Goal: Task Accomplishment & Management: Manage account settings

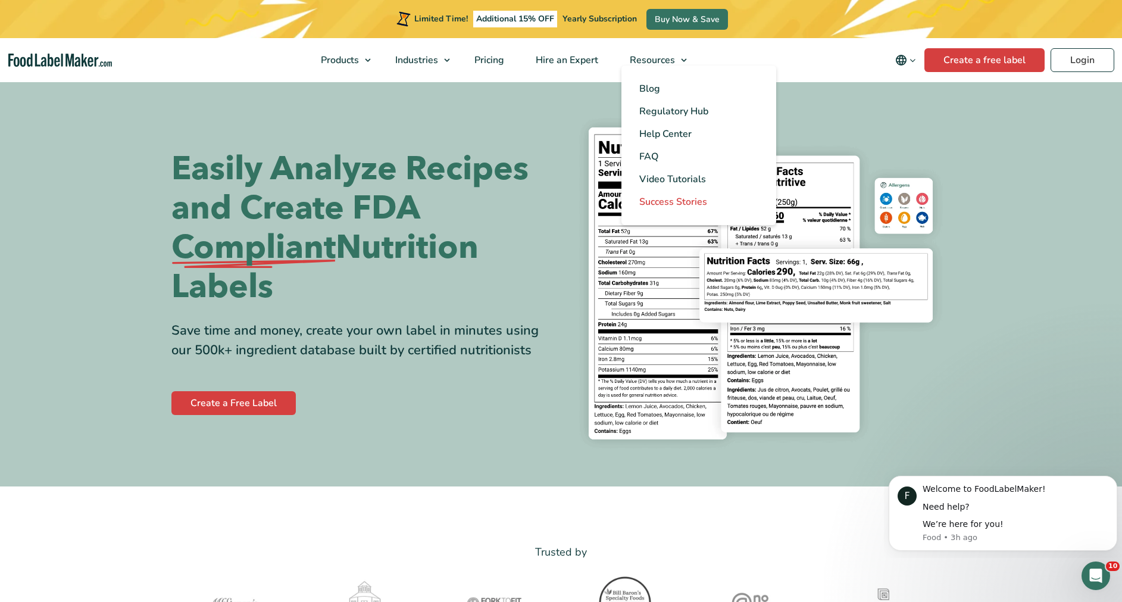
drag, startPoint x: 657, startPoint y: 188, endPoint x: 643, endPoint y: 201, distance: 19.0
click at [643, 201] on span "Success Stories" at bounding box center [673, 201] width 68 height 13
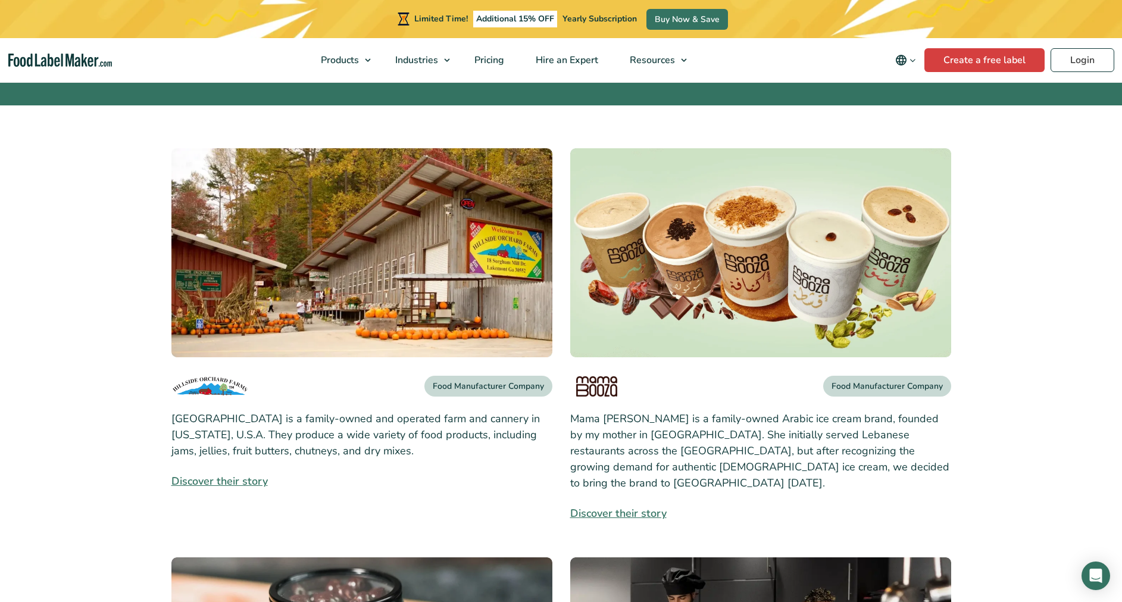
click at [82, 59] on img "Food Label Maker homepage" at bounding box center [60, 61] width 104 height 14
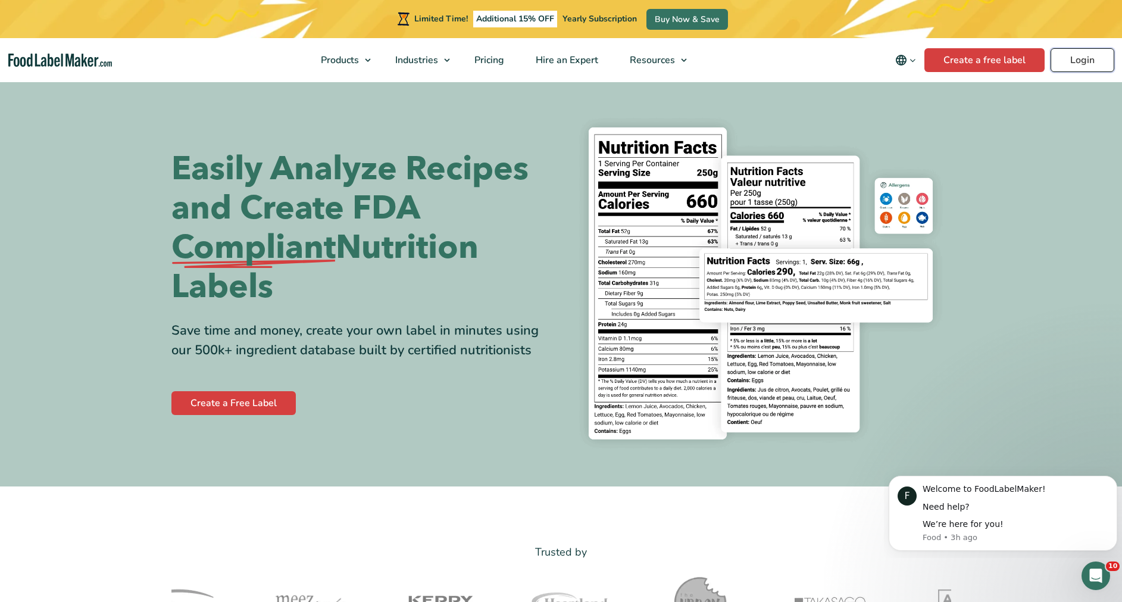
click at [1077, 64] on link "Login" at bounding box center [1083, 60] width 64 height 24
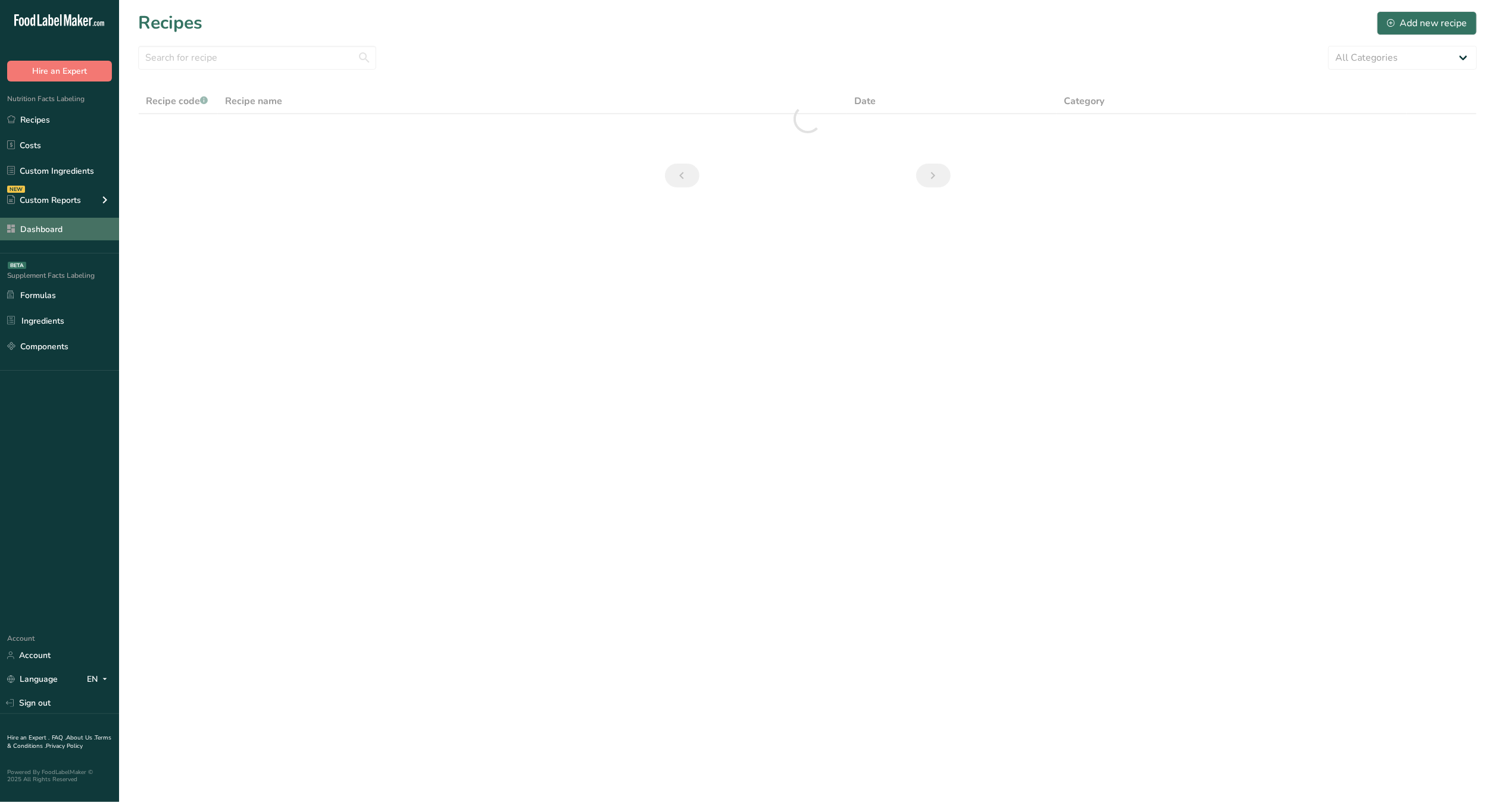
click at [82, 237] on link "Dashboard" at bounding box center [59, 229] width 119 height 23
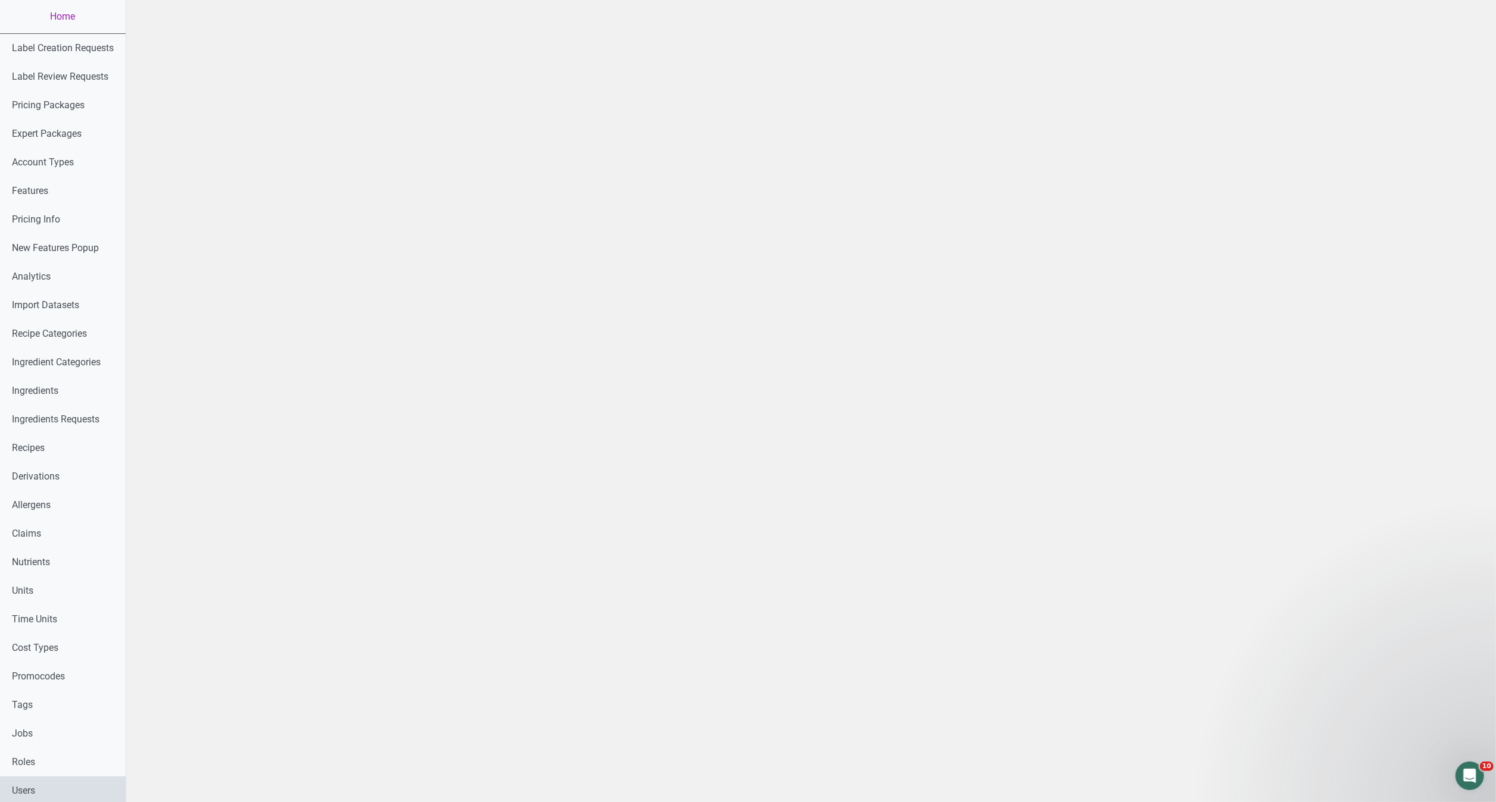
click at [67, 786] on link "Users" at bounding box center [63, 791] width 126 height 29
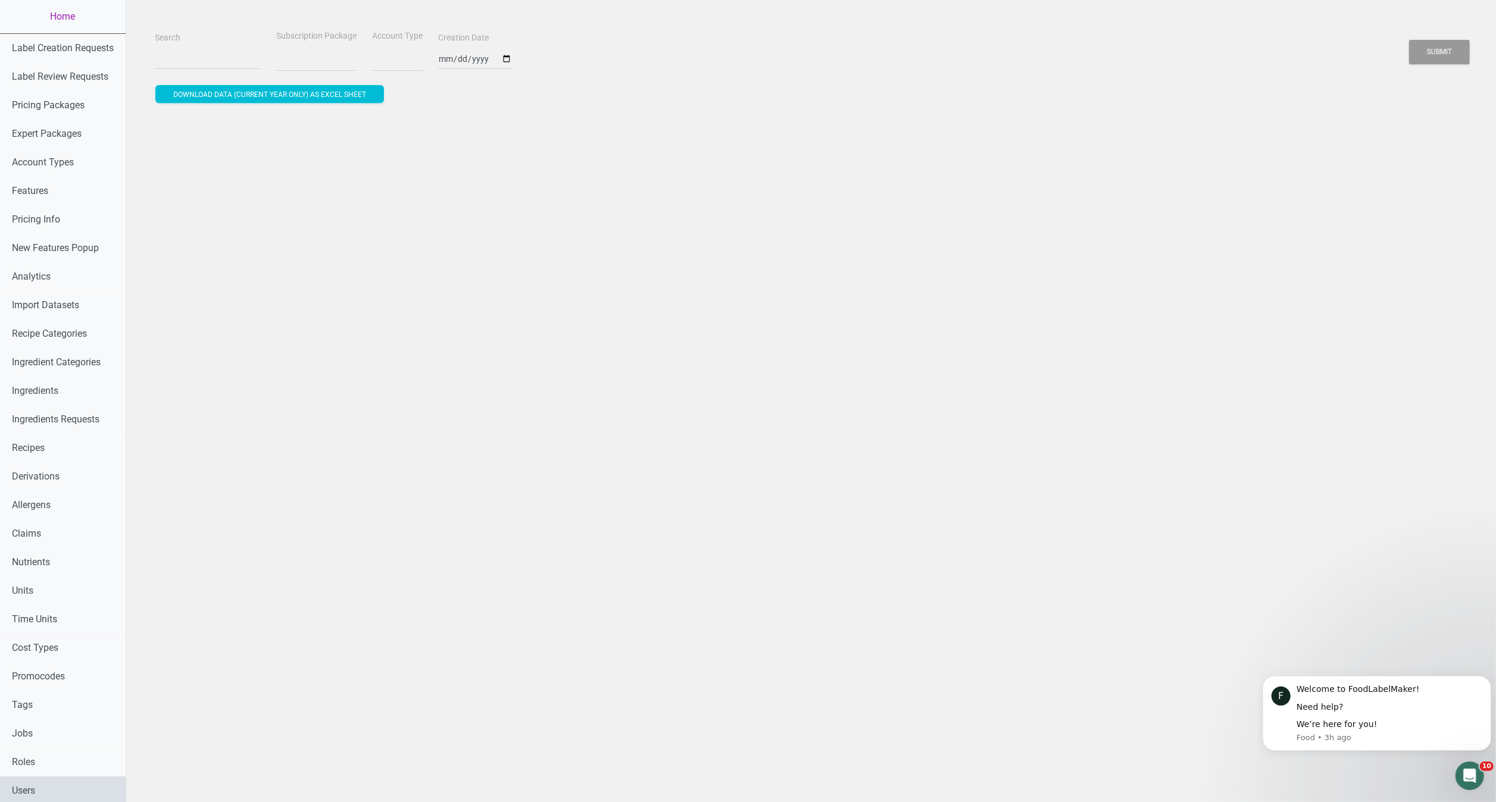
select select
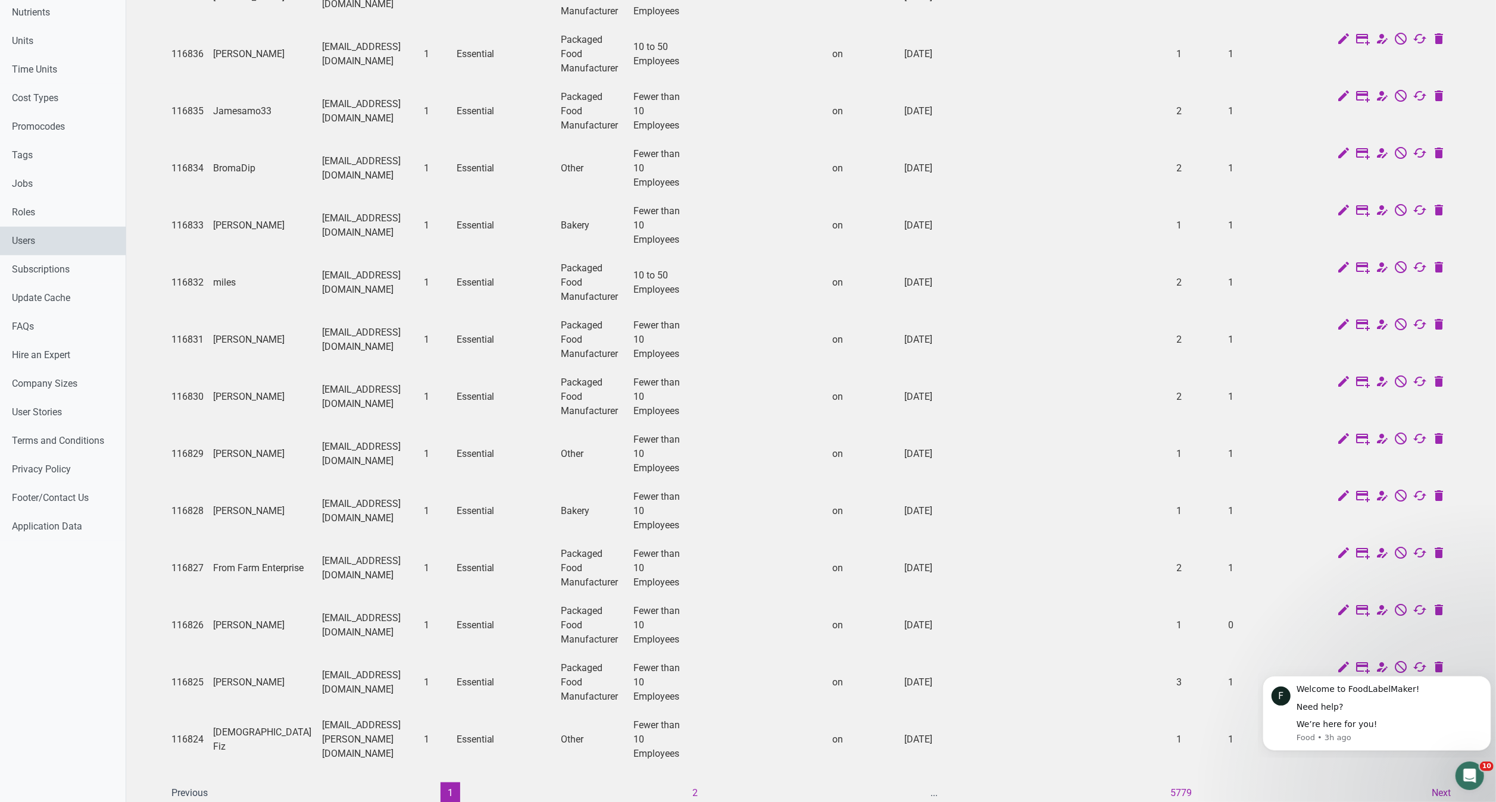
scroll to position [611, 0]
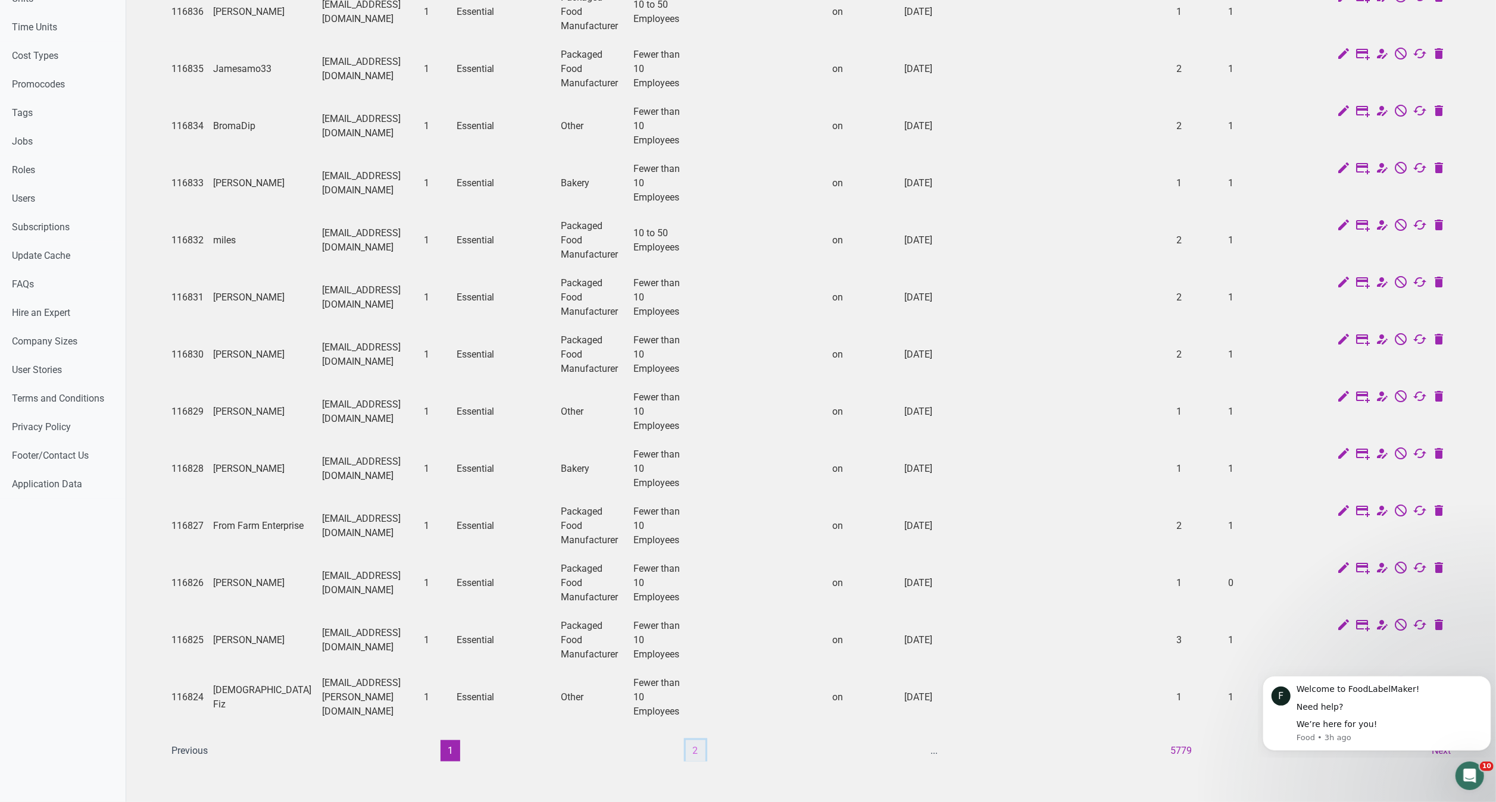
click at [696, 740] on button "2" at bounding box center [696, 750] width 20 height 21
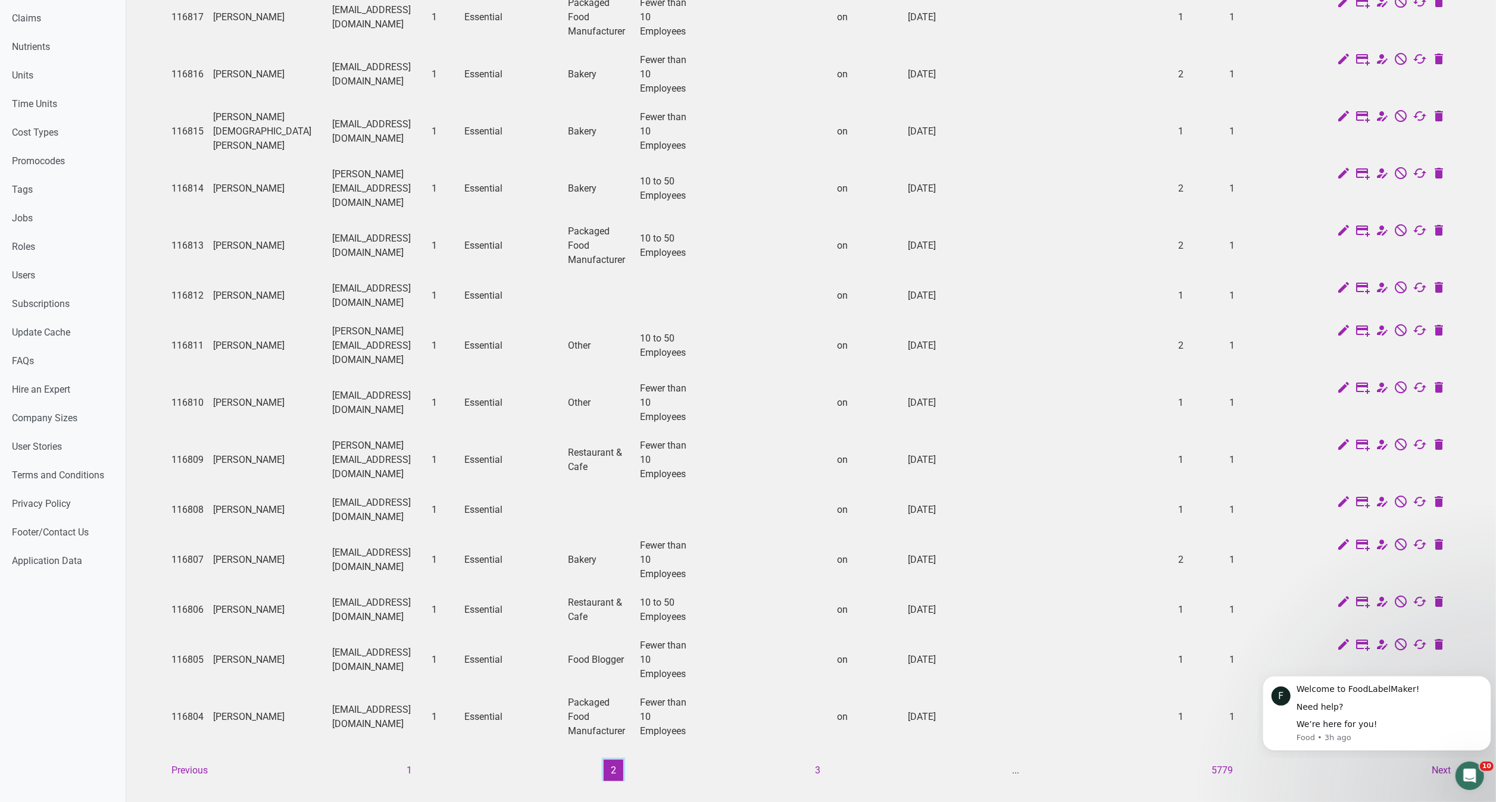
scroll to position [525, 0]
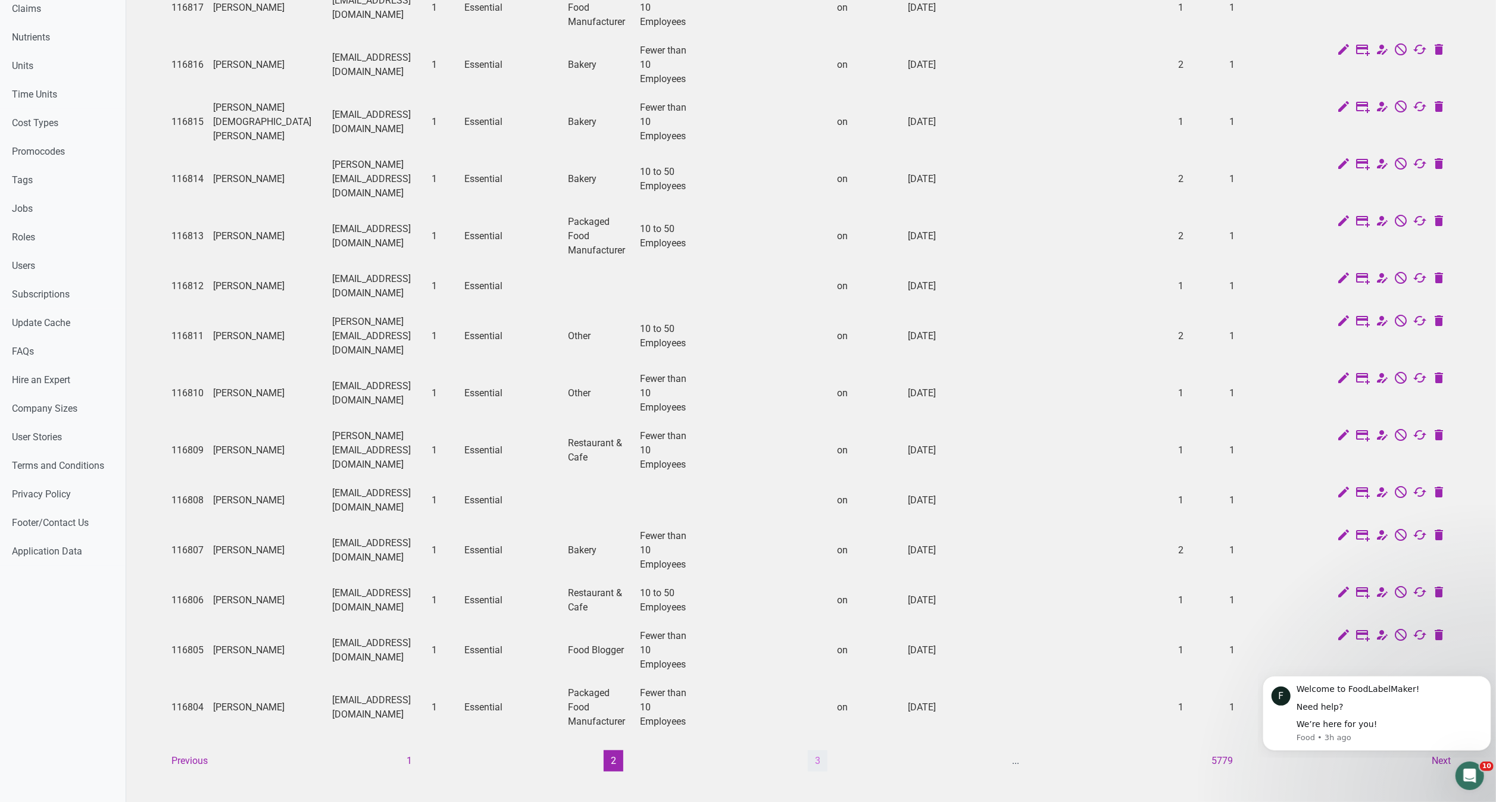
click at [824, 751] on button "3" at bounding box center [818, 761] width 20 height 21
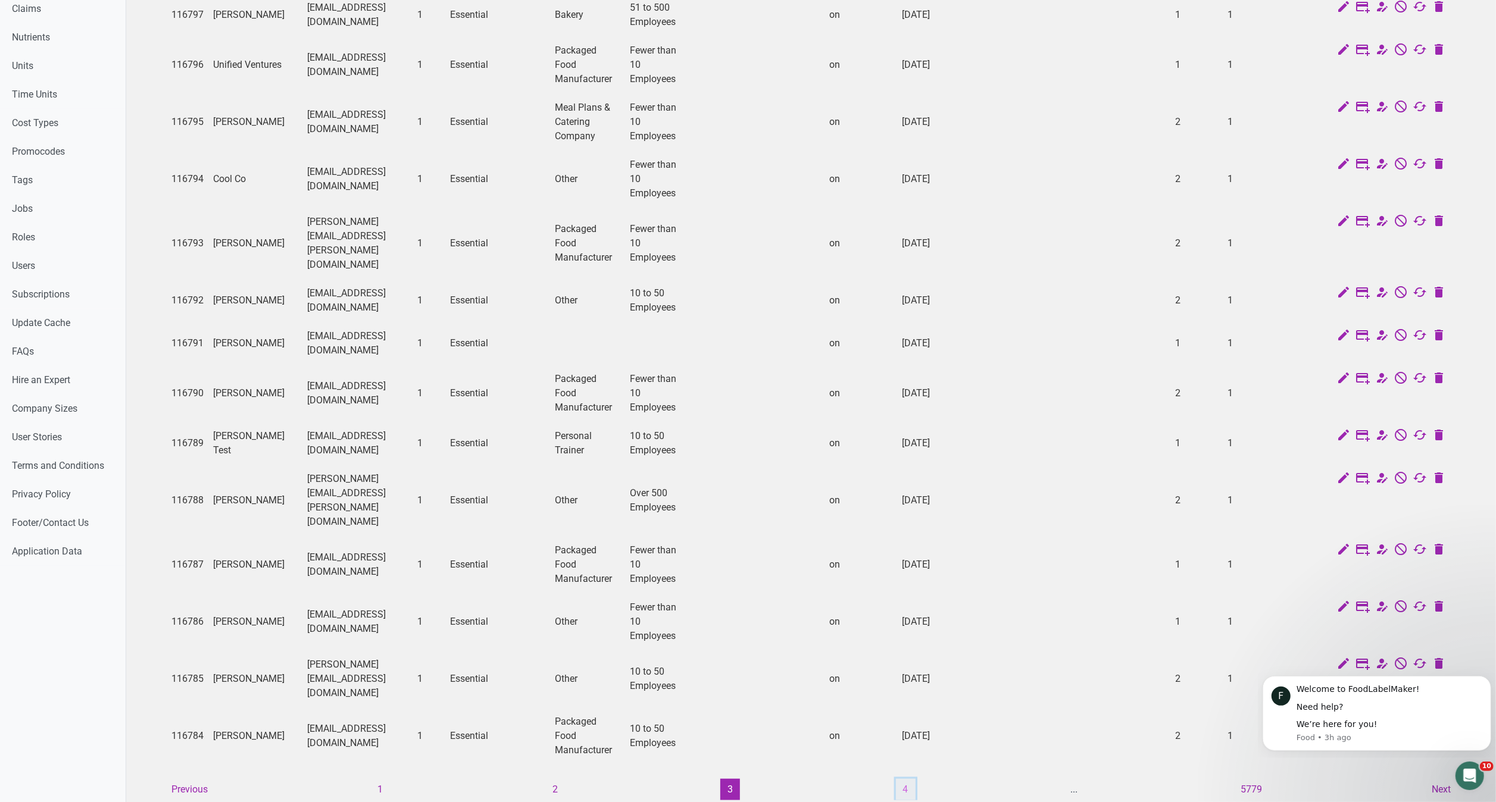
click at [898, 779] on button "4" at bounding box center [906, 789] width 20 height 21
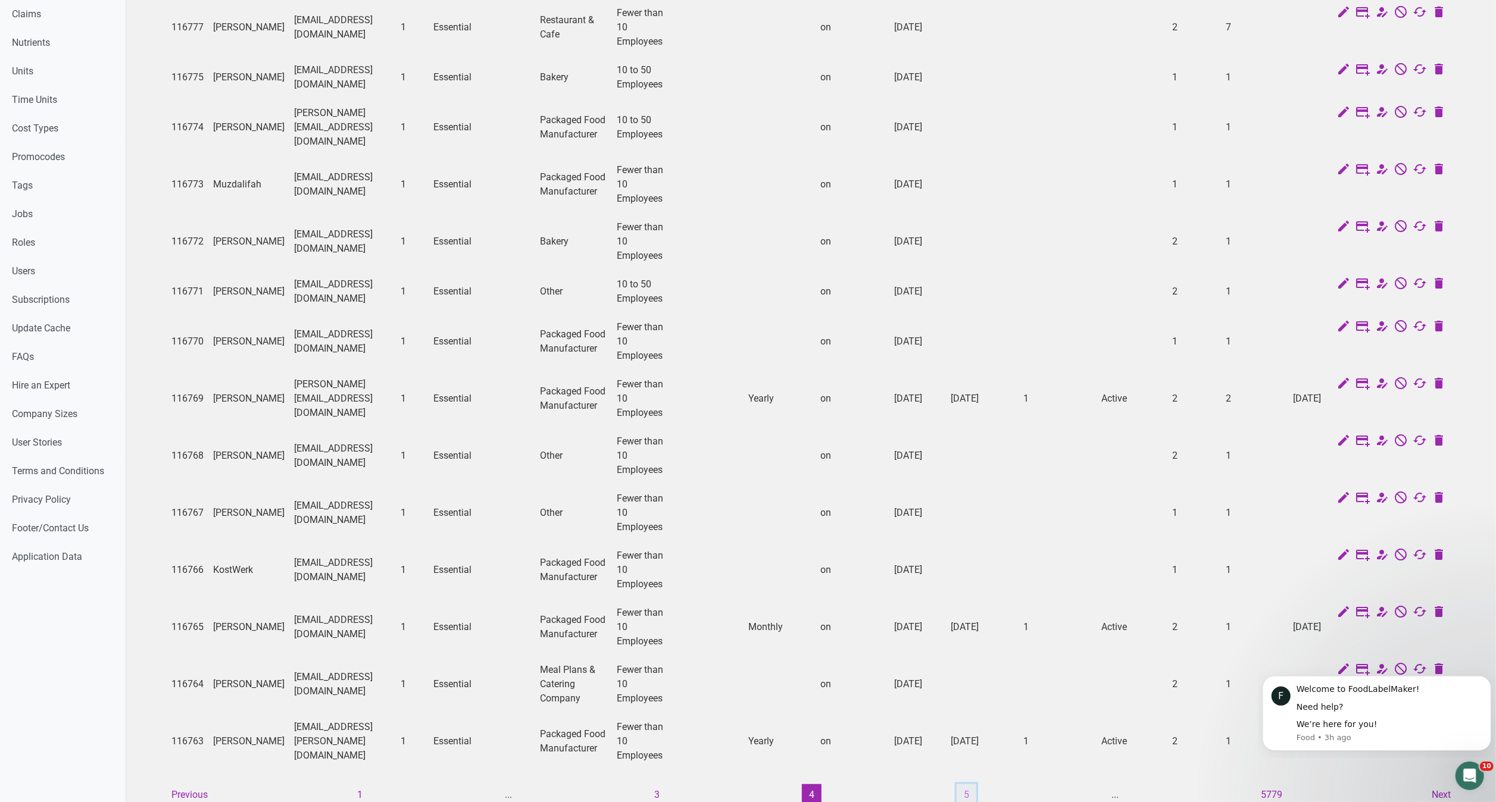
scroll to position [568, 0]
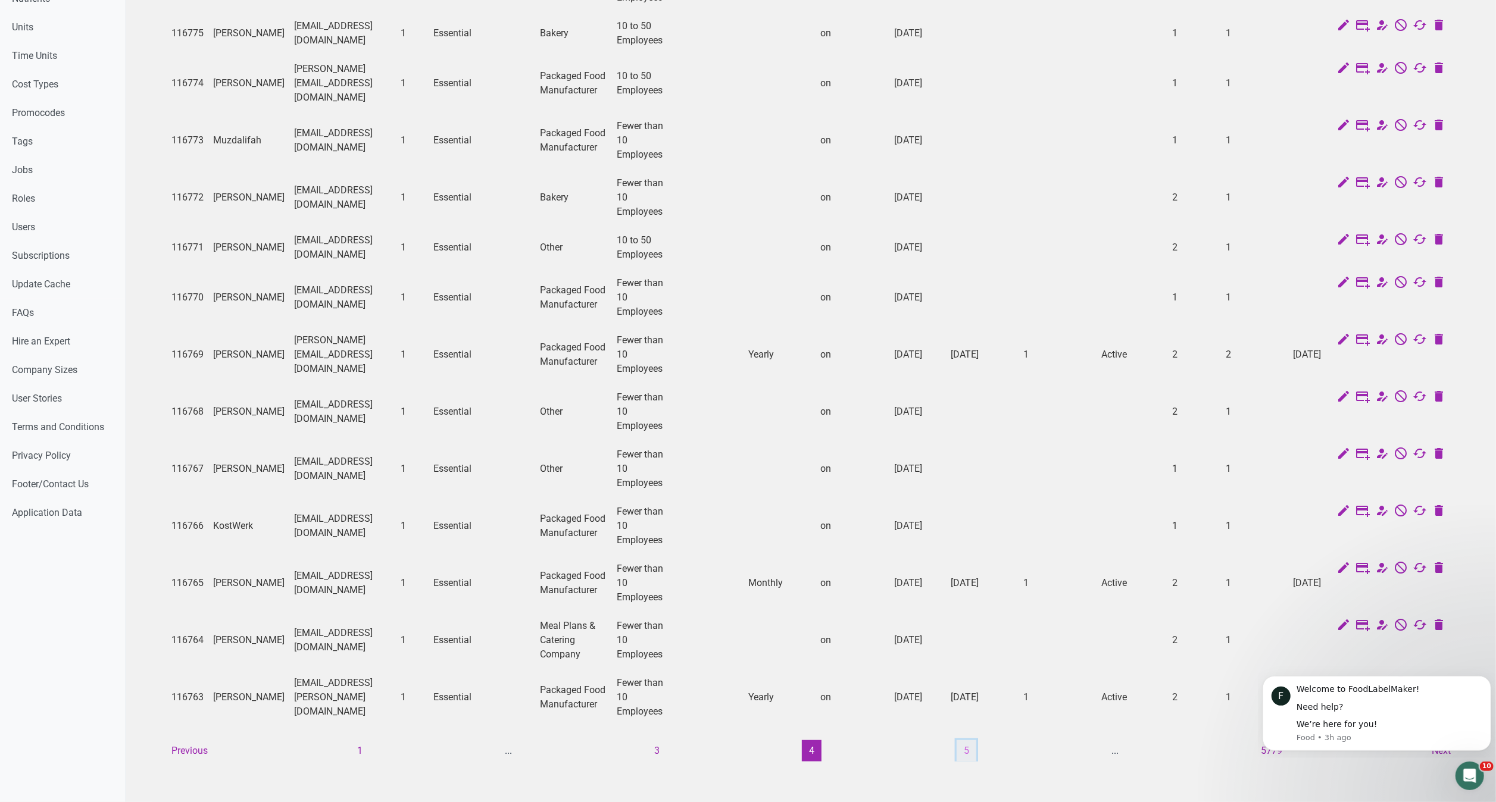
click at [965, 740] on button "5" at bounding box center [967, 750] width 20 height 21
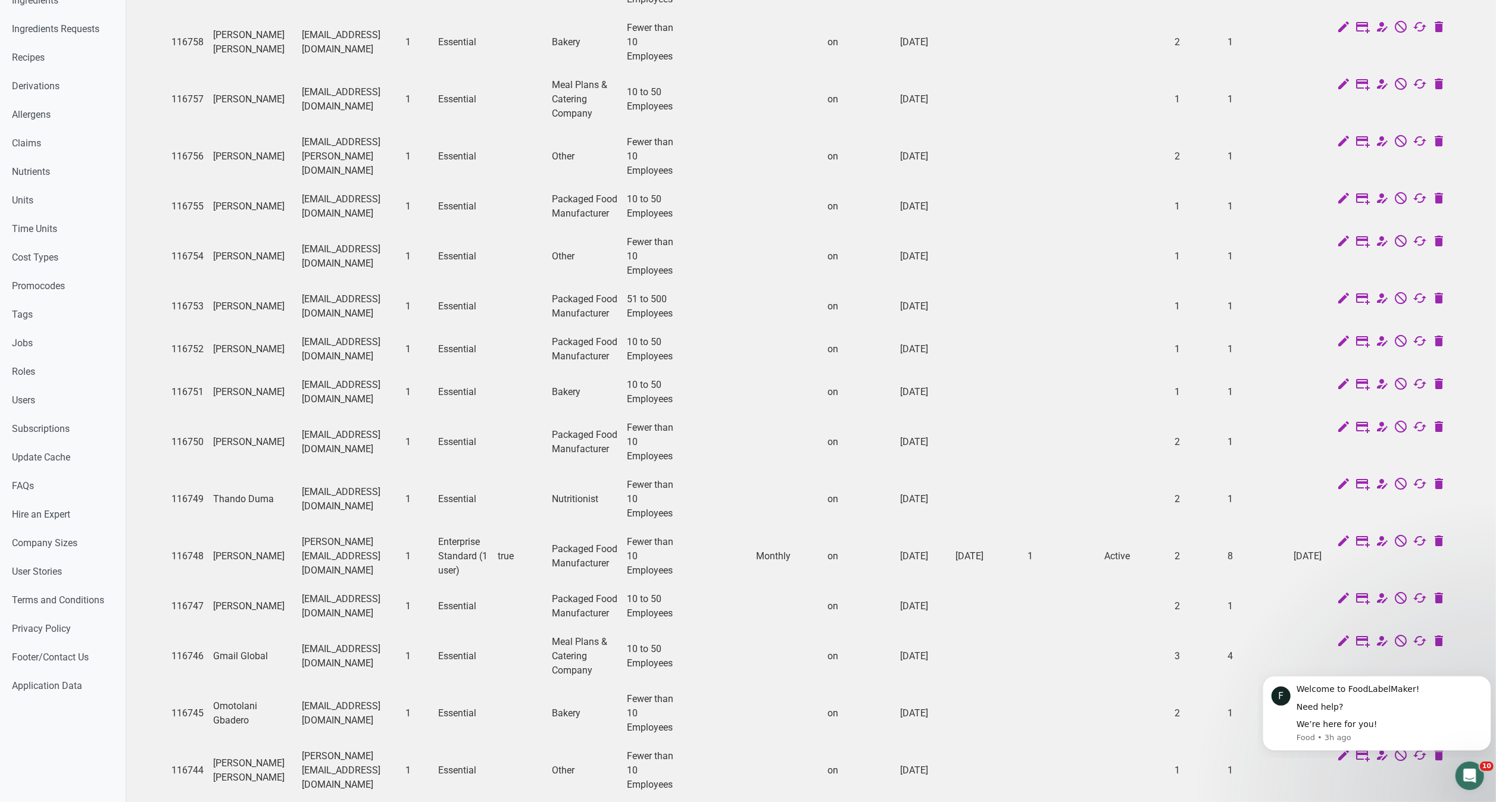
scroll to position [596, 0]
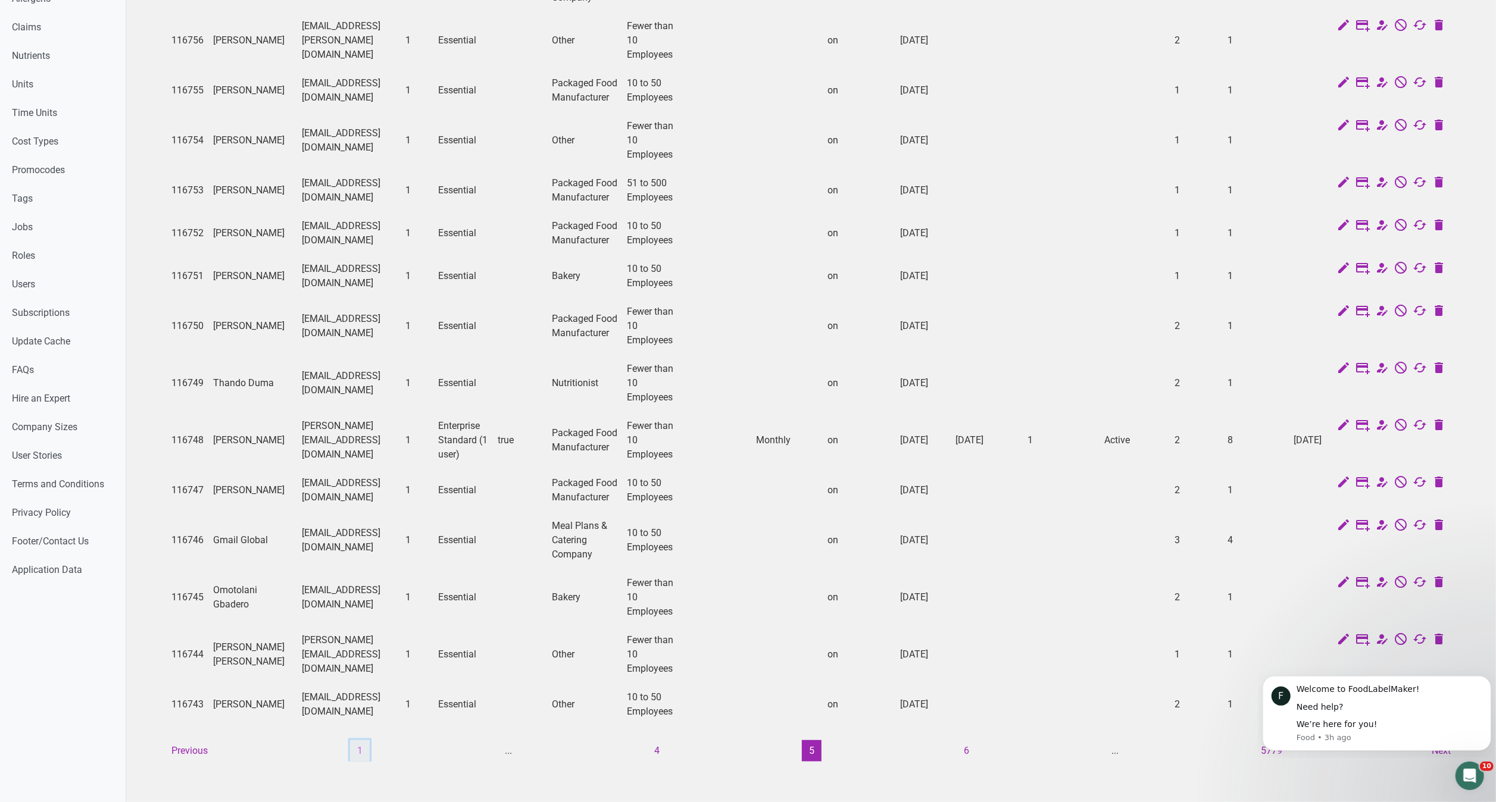
click at [361, 740] on button "1" at bounding box center [360, 750] width 20 height 21
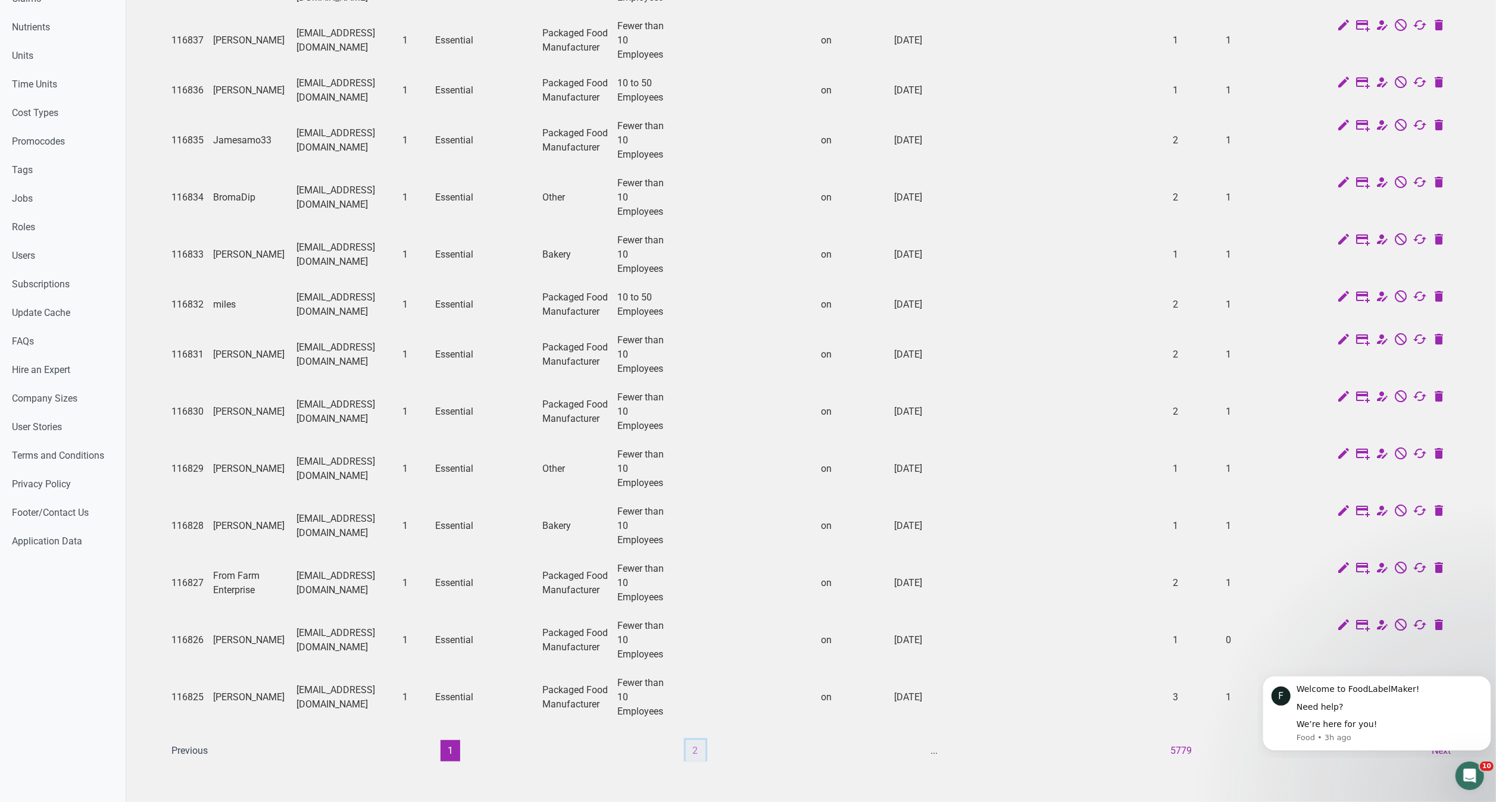
click at [696, 740] on button "2" at bounding box center [696, 750] width 20 height 21
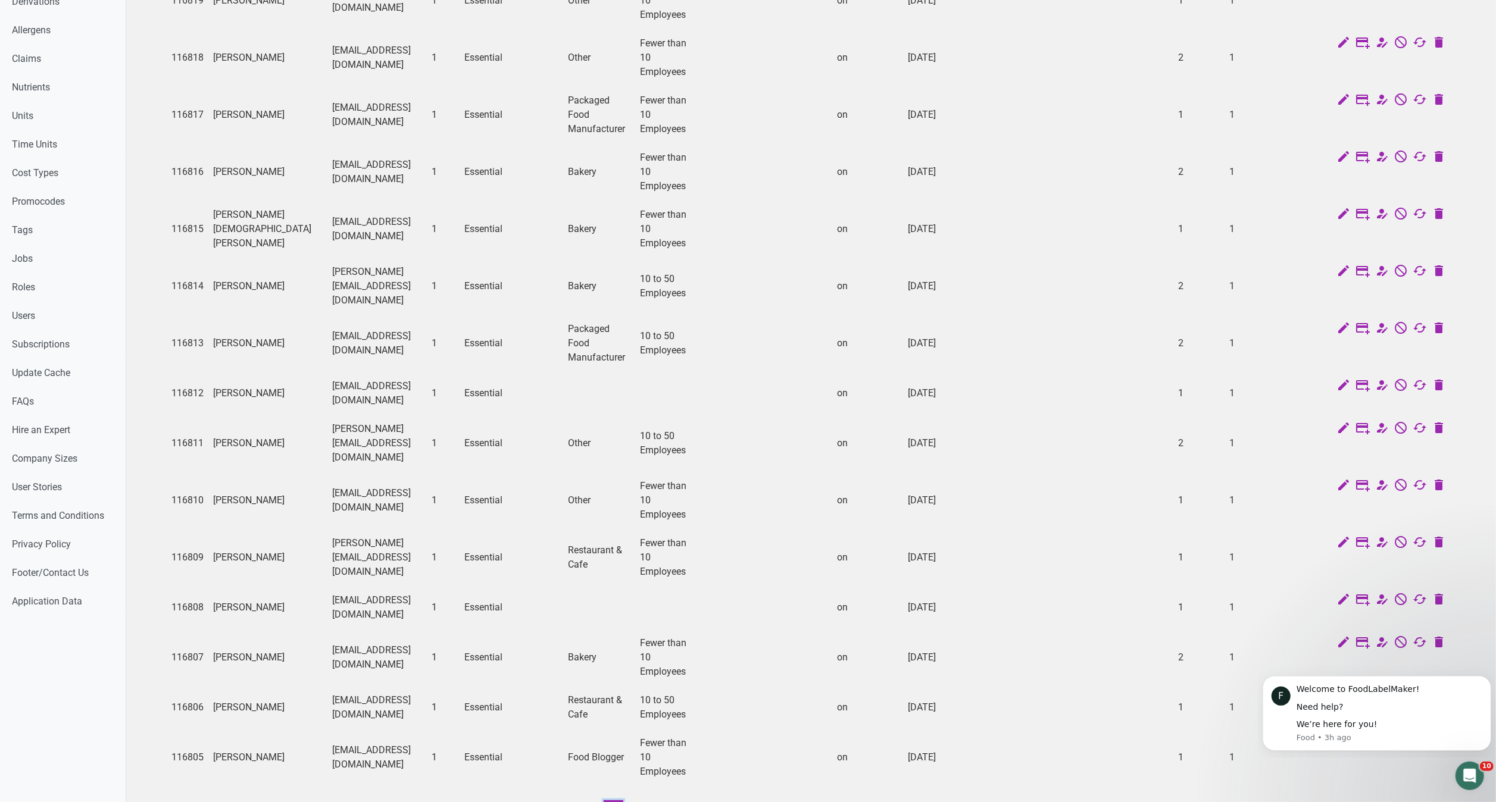
scroll to position [476, 0]
